Goal: Task Accomplishment & Management: Use online tool/utility

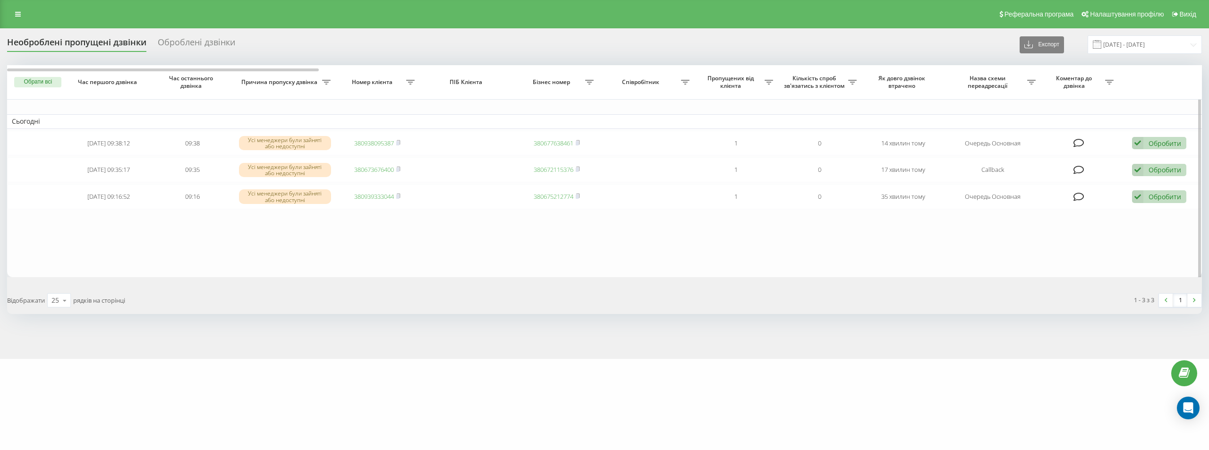
click at [556, 274] on table "Сьогодні 2025-08-21 09:38:12 09:38 Усі менеджери були зайняті або недоступні 38…" at bounding box center [604, 171] width 1195 height 212
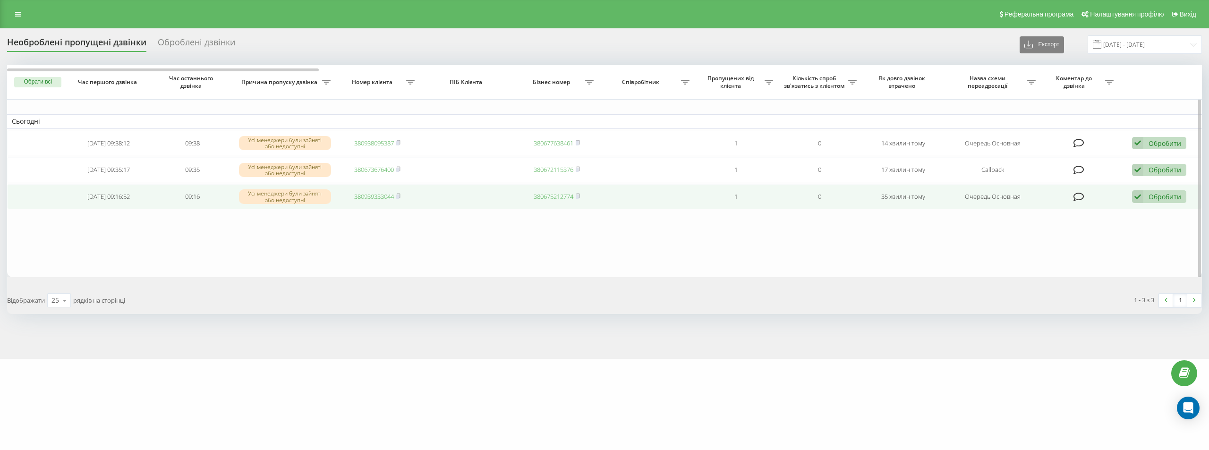
click at [380, 197] on link "380939333044" at bounding box center [374, 196] width 40 height 9
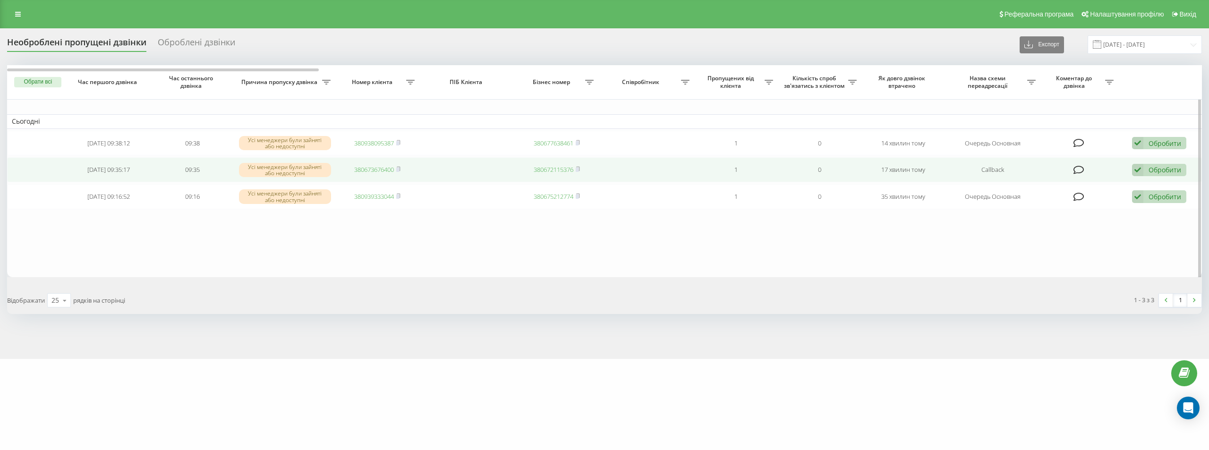
click at [369, 169] on link "380673676400" at bounding box center [374, 169] width 40 height 9
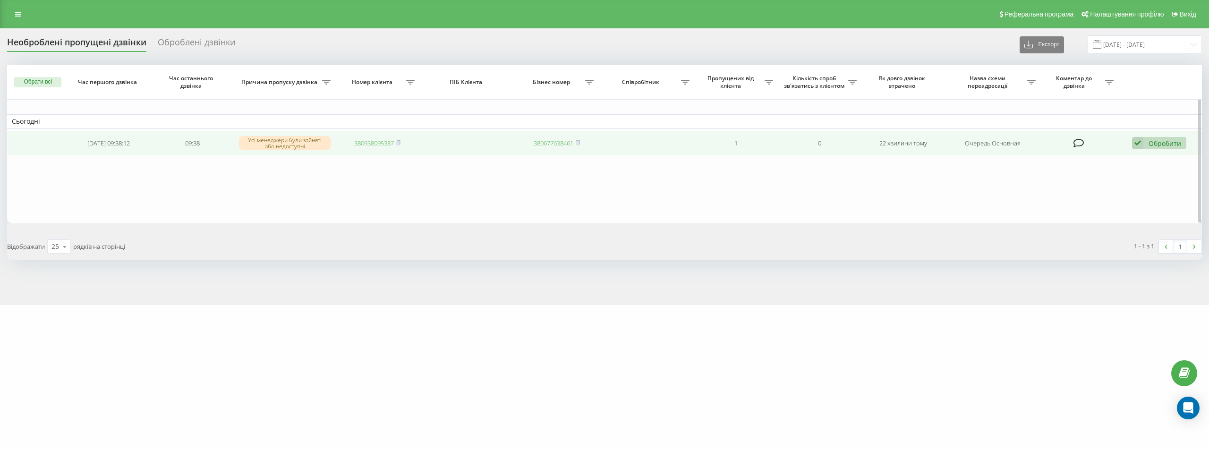
click at [384, 142] on link "380938095387" at bounding box center [374, 143] width 40 height 9
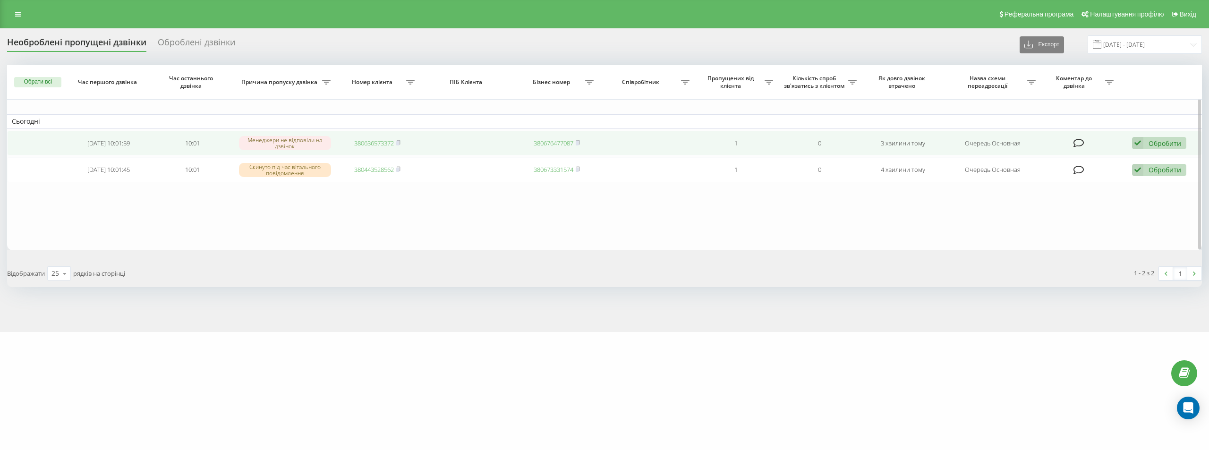
click at [378, 143] on link "380636573372" at bounding box center [374, 143] width 40 height 9
click at [369, 140] on link "380970055378" at bounding box center [374, 143] width 40 height 9
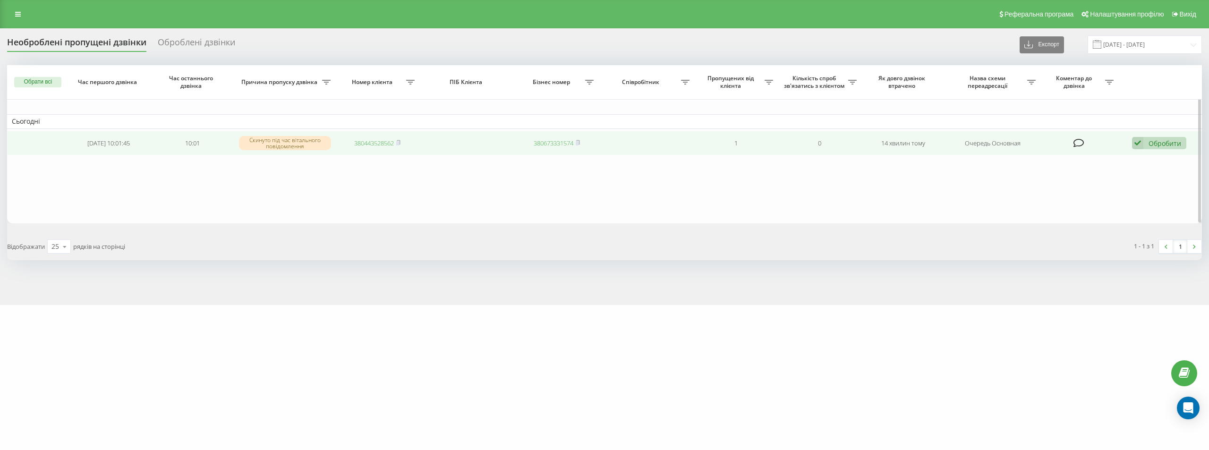
click at [387, 144] on link "380443528562" at bounding box center [374, 143] width 40 height 9
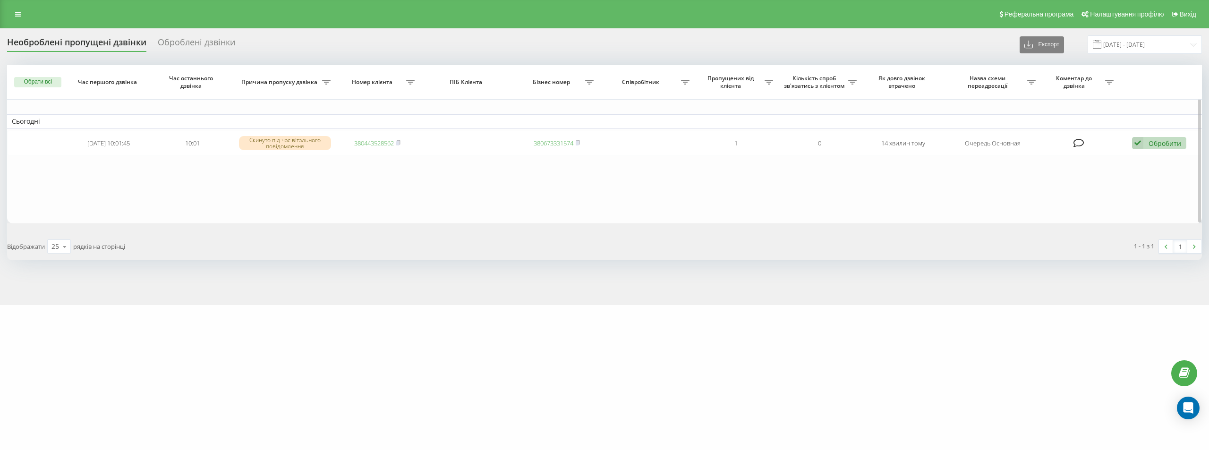
click at [27, 81] on button "Обрати всі" at bounding box center [37, 82] width 47 height 10
click at [67, 103] on div "Позначити обране обробленим Не вдалося зв'язатися Зв'язався з клієнтом за допом…" at bounding box center [124, 99] width 154 height 14
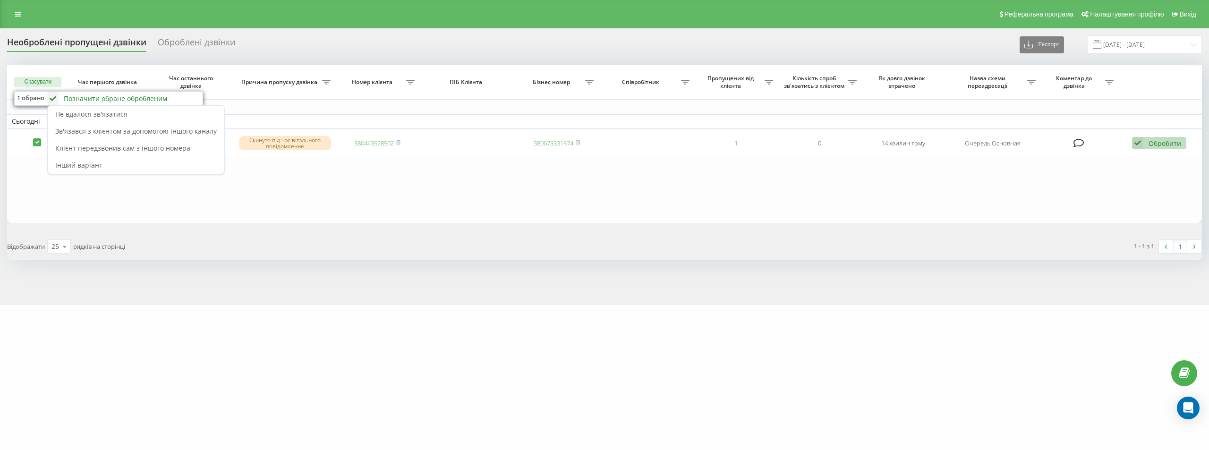
click at [367, 245] on div "Відображати 25 10 25 50 100 рядків на сторінці" at bounding box center [302, 246] width 604 height 27
click at [85, 97] on div "Позначити обране обробленим" at bounding box center [115, 98] width 103 height 9
click at [129, 163] on div "Інший варіант" at bounding box center [136, 165] width 177 height 17
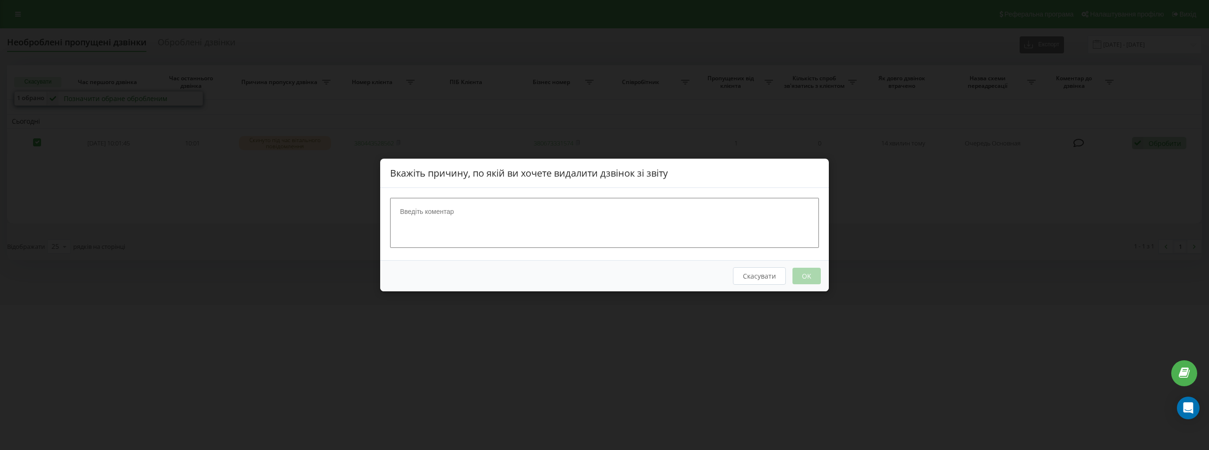
click at [554, 221] on textarea at bounding box center [604, 223] width 429 height 50
type textarea "страхова"
click at [815, 278] on button "OK" at bounding box center [807, 276] width 28 height 17
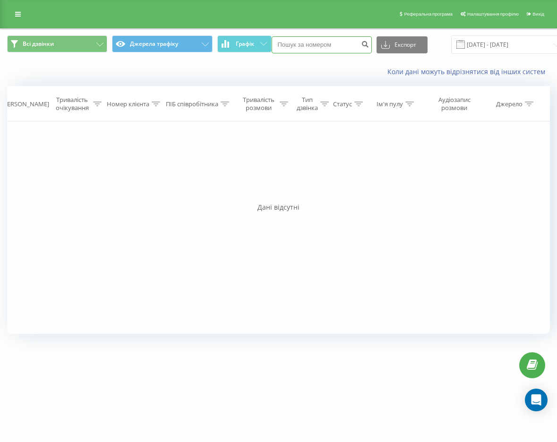
click at [338, 44] on input at bounding box center [322, 44] width 100 height 17
type input "0939242517"
click at [364, 49] on button "submit" at bounding box center [365, 44] width 13 height 17
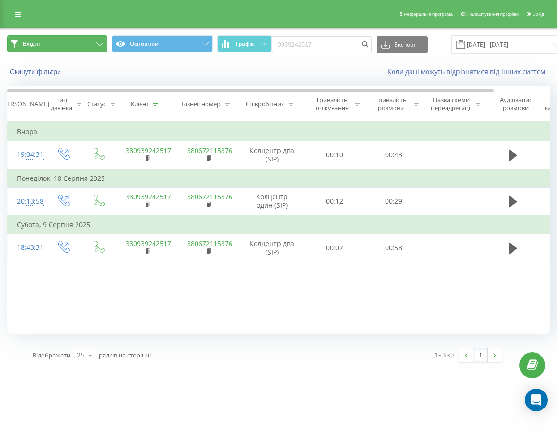
click at [98, 45] on icon at bounding box center [99, 45] width 7 height 4
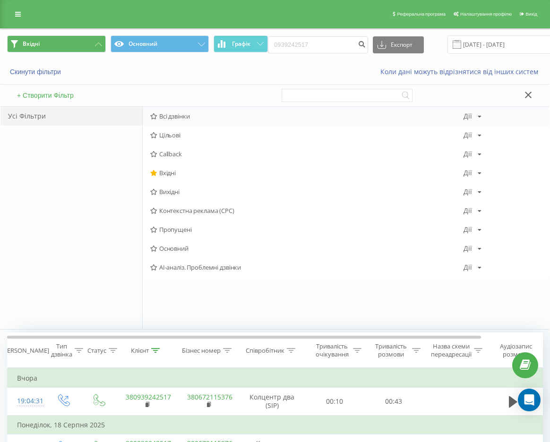
click at [158, 114] on span "Всі дзвінки" at bounding box center [306, 116] width 313 height 7
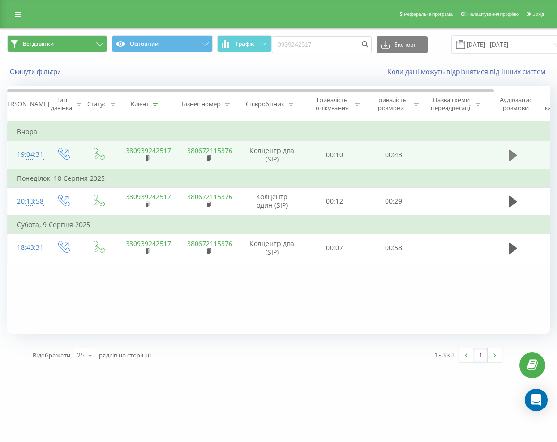
click at [509, 158] on icon at bounding box center [513, 155] width 9 height 11
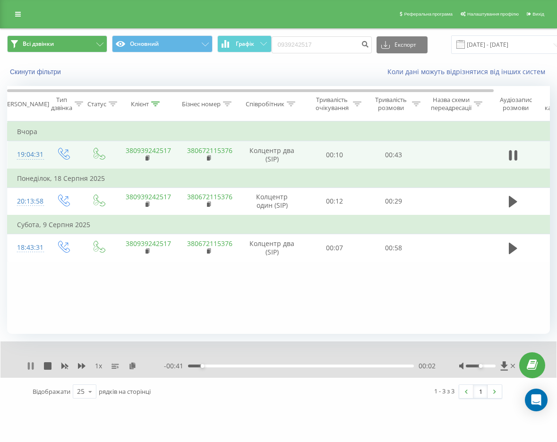
click at [29, 368] on icon at bounding box center [29, 366] width 2 height 8
click at [29, 368] on icon at bounding box center [31, 366] width 6 height 8
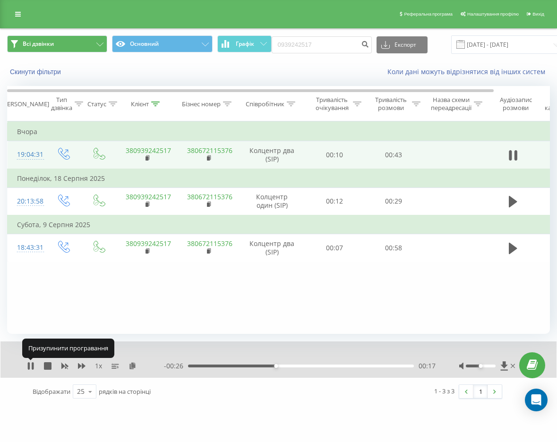
click at [29, 368] on icon at bounding box center [29, 366] width 2 height 8
click at [514, 365] on icon at bounding box center [513, 366] width 4 height 8
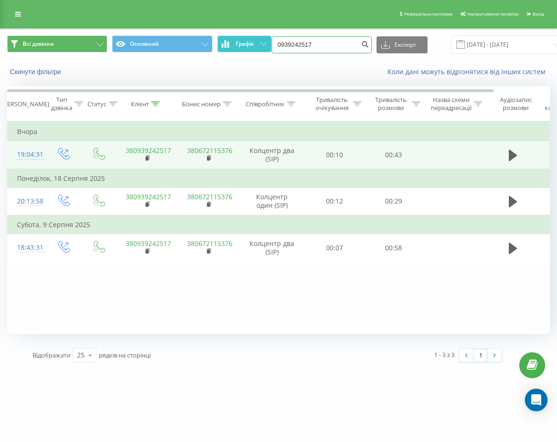
drag, startPoint x: 328, startPoint y: 43, endPoint x: 247, endPoint y: 48, distance: 80.5
click at [247, 48] on div "Всі дзвінки Основний Графік 0939242517 Експорт .csv .xls .xlsx [DATE] - [DATE]" at bounding box center [278, 44] width 543 height 18
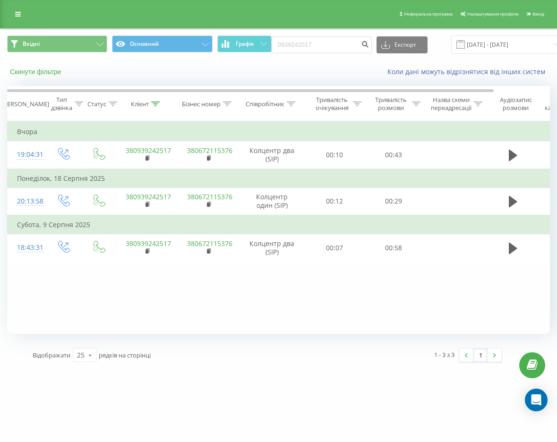
click at [34, 72] on button "Скинути фільтри" at bounding box center [36, 72] width 59 height 9
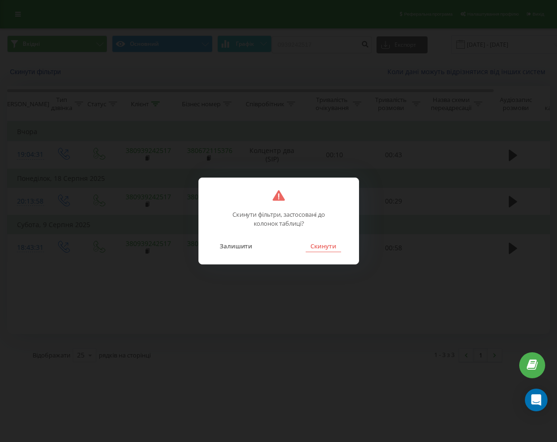
click at [320, 240] on button "Скинути" at bounding box center [323, 246] width 35 height 12
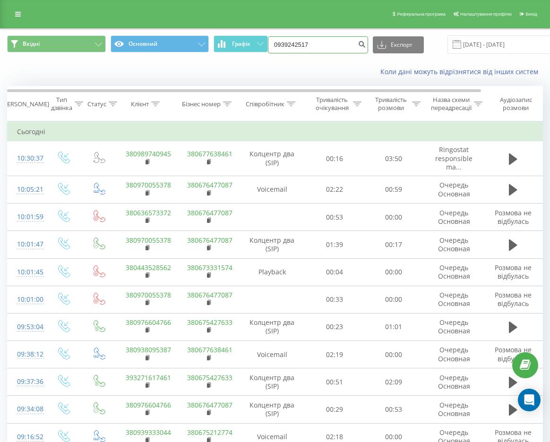
drag, startPoint x: 344, startPoint y: 47, endPoint x: 249, endPoint y: 27, distance: 97.1
click at [249, 27] on div "Реферальна програма Налаштування профілю Вихід Вхідні Основний Графік 093924251…" at bounding box center [275, 445] width 550 height 890
click at [358, 43] on icon "submit" at bounding box center [362, 43] width 8 height 6
